Goal: Use online tool/utility: Use online tool/utility

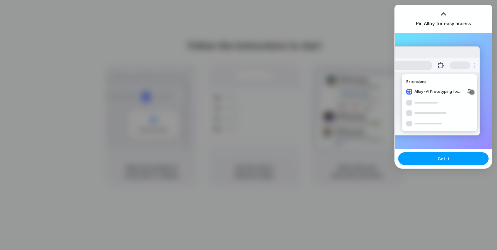
click at [455, 161] on button "Got it" at bounding box center [443, 158] width 90 height 13
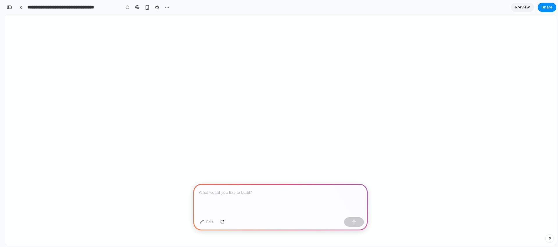
click at [262, 200] on div at bounding box center [280, 199] width 174 height 31
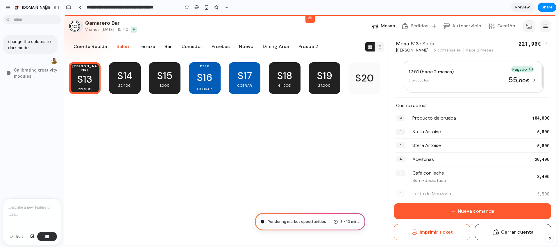
click at [27, 74] on span "Calibrating creativity modules .." at bounding box center [37, 73] width 46 height 12
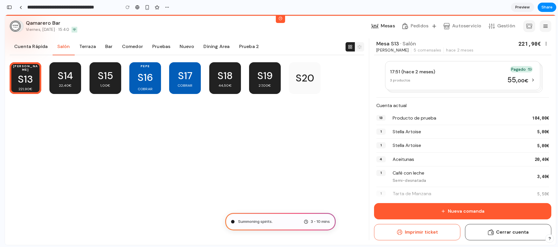
type input "**********"
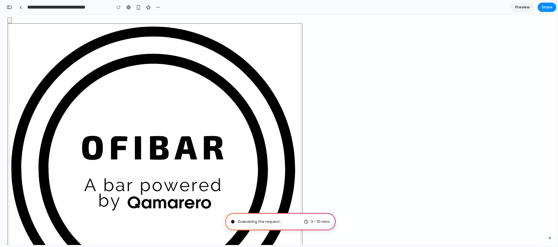
scroll to position [147, 0]
click at [270, 218] on span "Evaluating the request" at bounding box center [259, 221] width 42 height 6
click at [260, 224] on div "Evaluating the request .. 3 - 10 mins" at bounding box center [280, 221] width 110 height 17
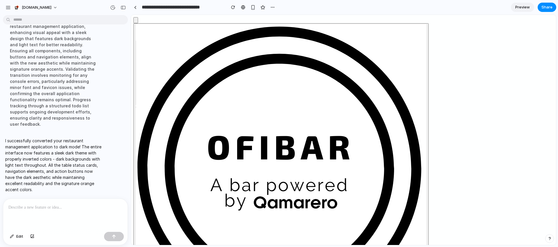
scroll to position [50, 0]
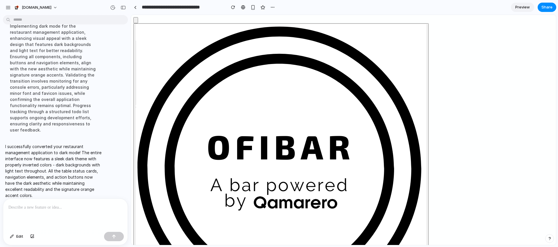
click at [49, 151] on p "I successfully converted your restaurant management application to dark mode! T…" at bounding box center [53, 170] width 97 height 55
click at [54, 215] on div at bounding box center [65, 213] width 124 height 31
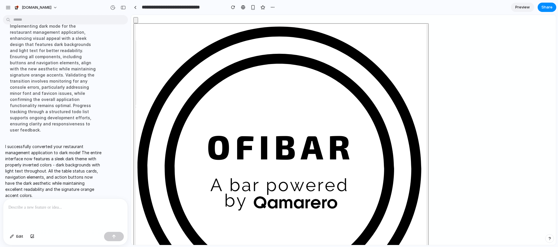
click at [88, 180] on p "I successfully converted your restaurant management application to dark mode! T…" at bounding box center [53, 170] width 97 height 55
click at [64, 212] on div at bounding box center [65, 213] width 124 height 31
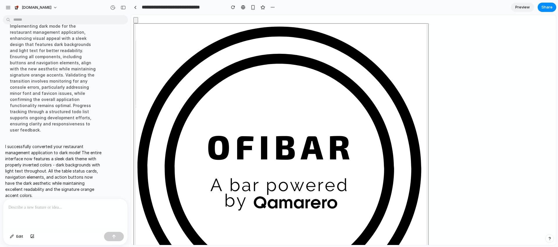
click at [49, 218] on div at bounding box center [65, 213] width 124 height 31
click at [52, 216] on div at bounding box center [65, 213] width 124 height 31
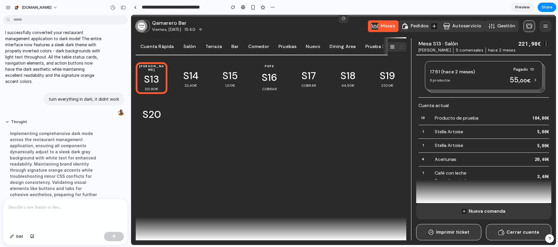
scroll to position [157, 0]
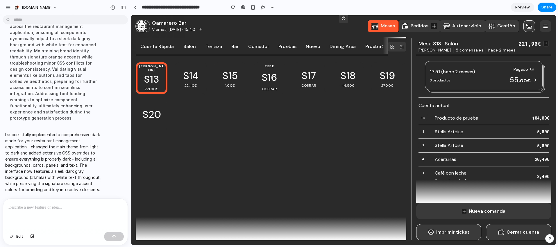
click at [55, 210] on div at bounding box center [65, 213] width 124 height 31
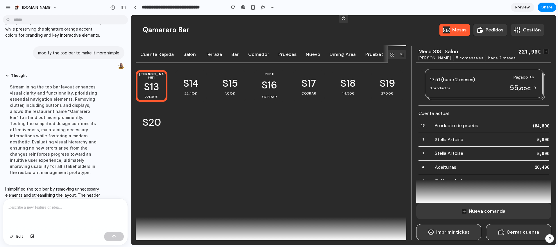
scroll to position [247, 0]
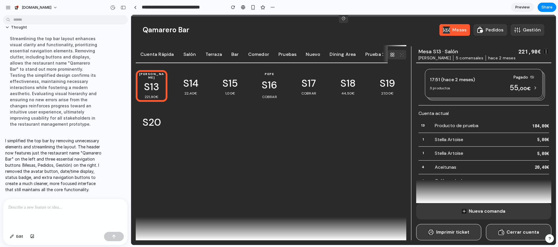
click at [534, 30] on button "Gestión" at bounding box center [527, 30] width 34 height 12
click at [248, 57] on p "Comedor" at bounding box center [258, 54] width 21 height 7
